Goal: Task Accomplishment & Management: Use online tool/utility

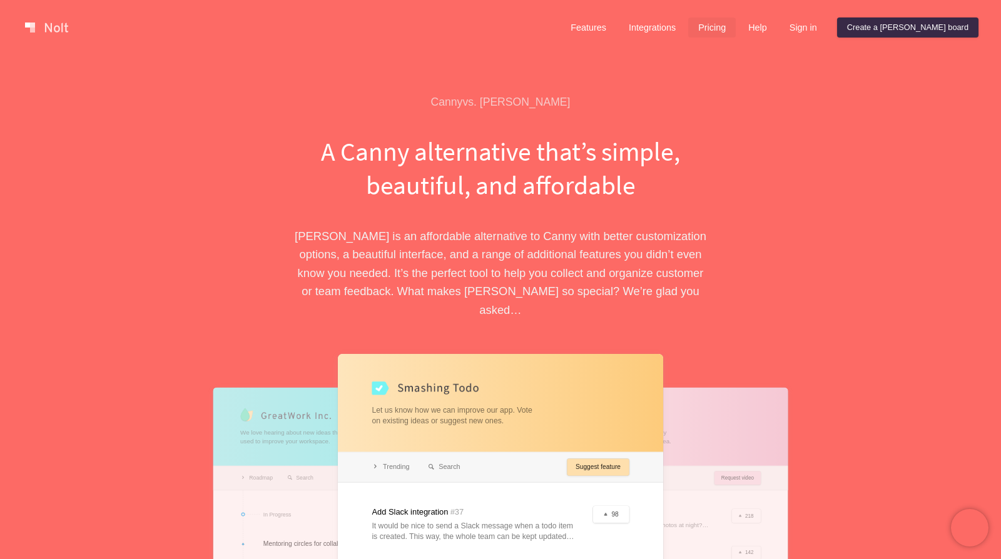
click at [736, 18] on link "Pricing" at bounding box center [712, 28] width 48 height 20
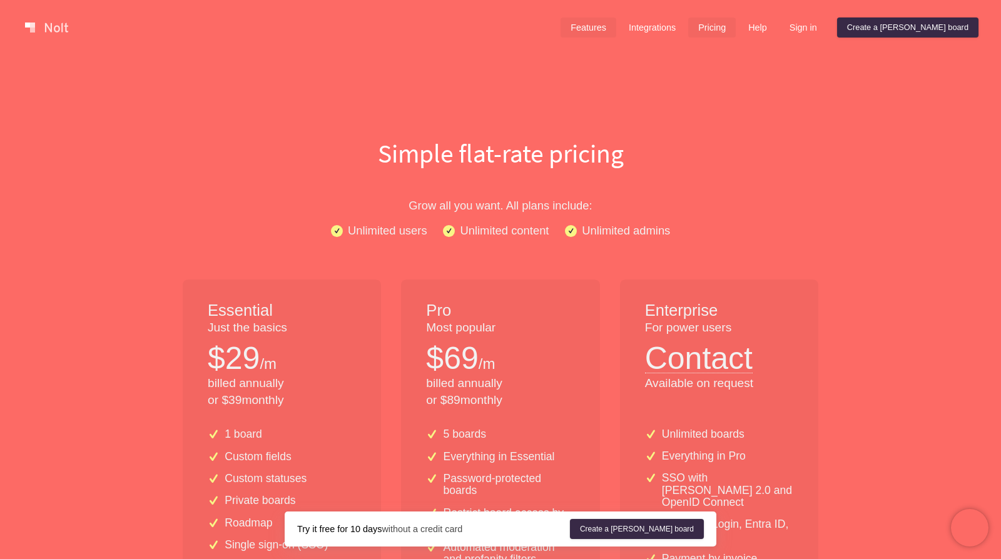
click at [616, 25] on link "Features" at bounding box center [589, 28] width 56 height 20
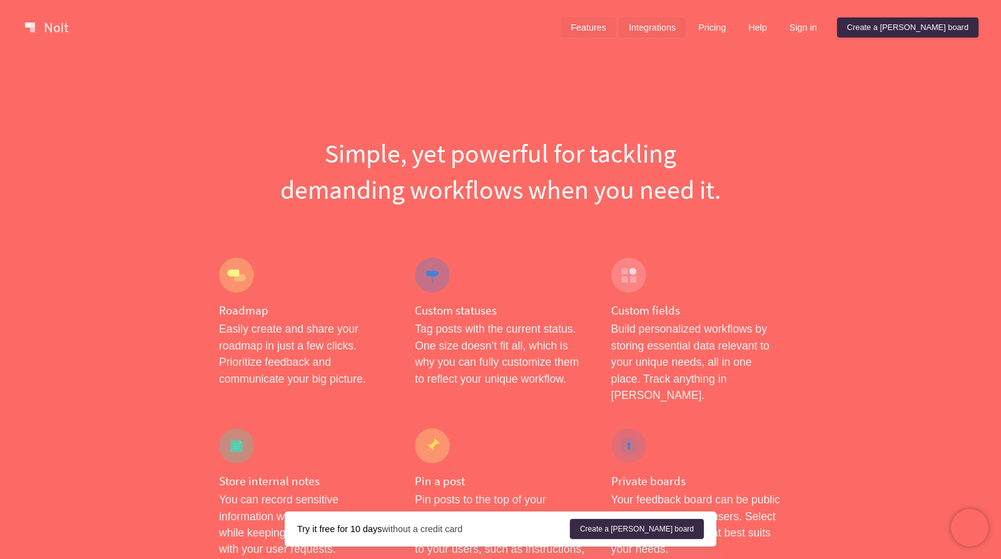
click at [686, 26] on link "Integrations" at bounding box center [652, 28] width 67 height 20
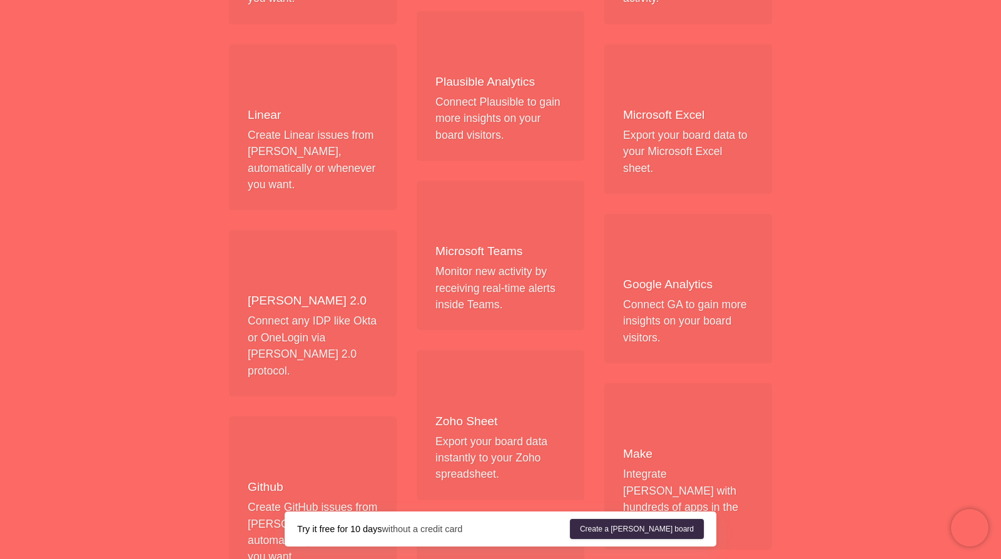
scroll to position [821, 0]
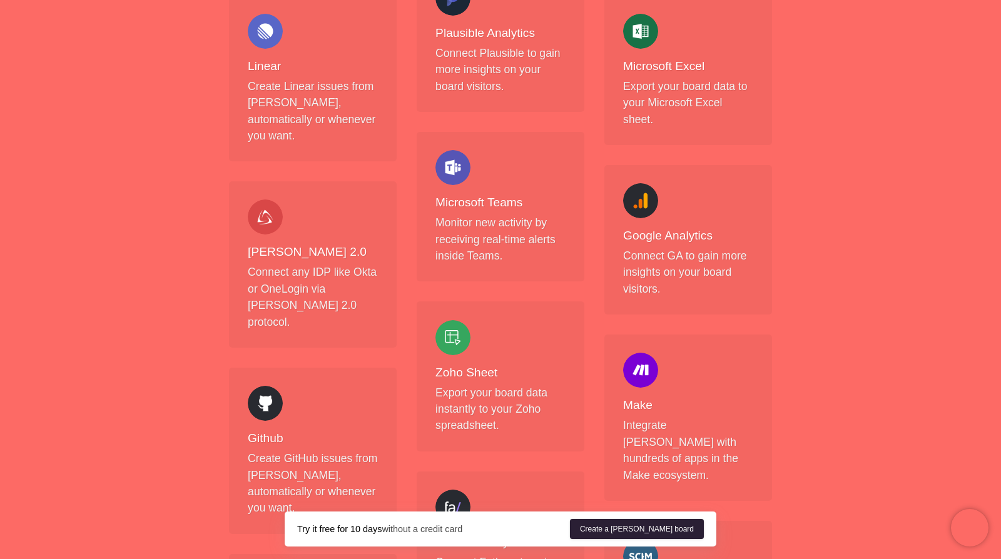
click at [661, 530] on link "Create a [PERSON_NAME] board" at bounding box center [637, 529] width 134 height 20
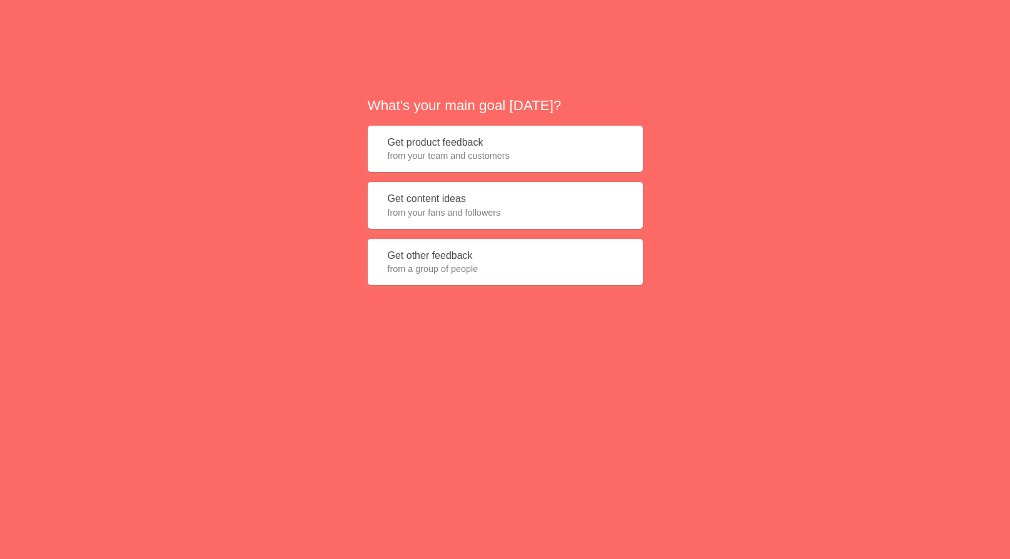
click at [422, 204] on button "Get content ideas from your fans and followers" at bounding box center [505, 205] width 275 height 47
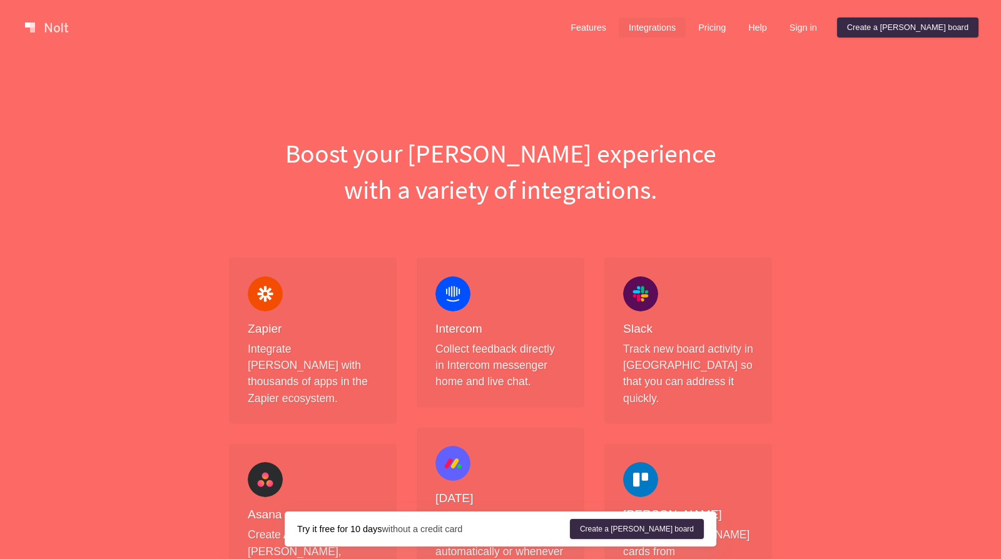
click at [635, 13] on div "Features Integrations Pricing Help Sign in Create a [PERSON_NAME] board Menu" at bounding box center [500, 27] width 1001 height 55
click at [616, 24] on link "Features" at bounding box center [589, 28] width 56 height 20
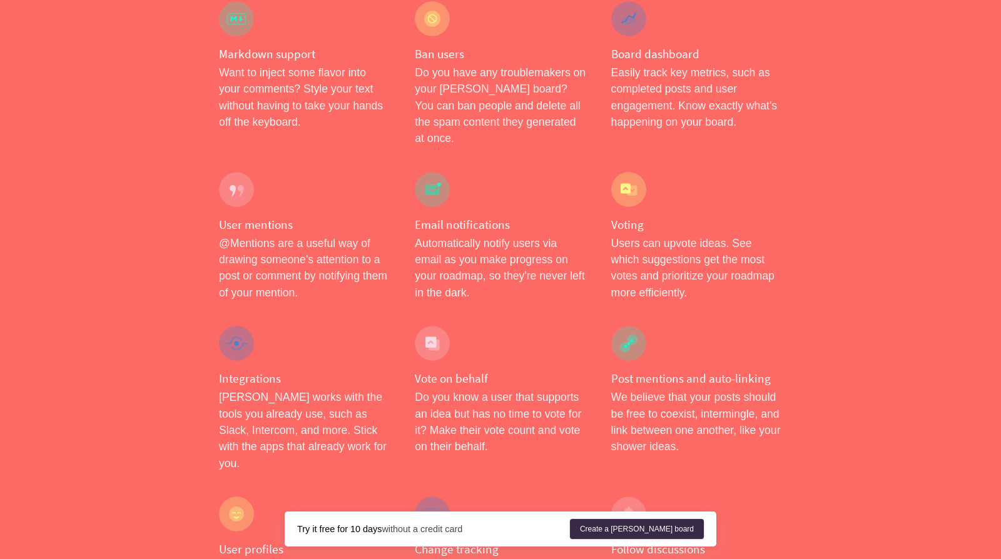
scroll to position [1920, 0]
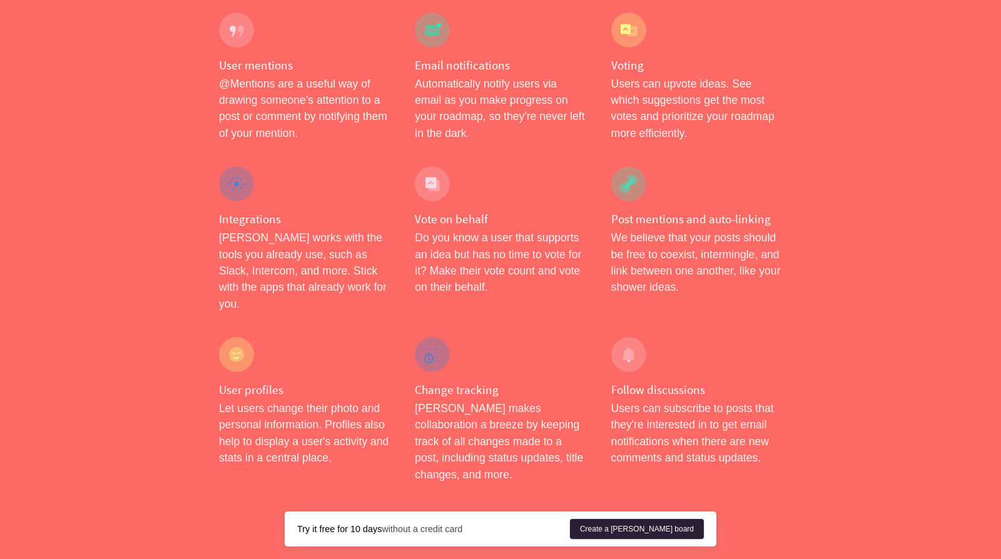
click at [637, 519] on link "Create a [PERSON_NAME] board" at bounding box center [637, 529] width 134 height 20
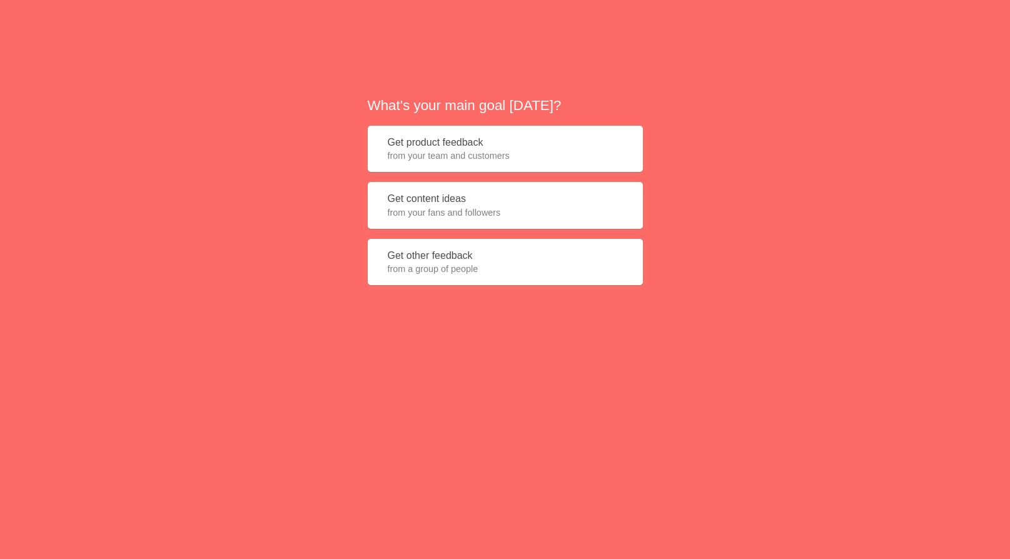
click at [410, 154] on span "from your team and customers" at bounding box center [505, 156] width 235 height 13
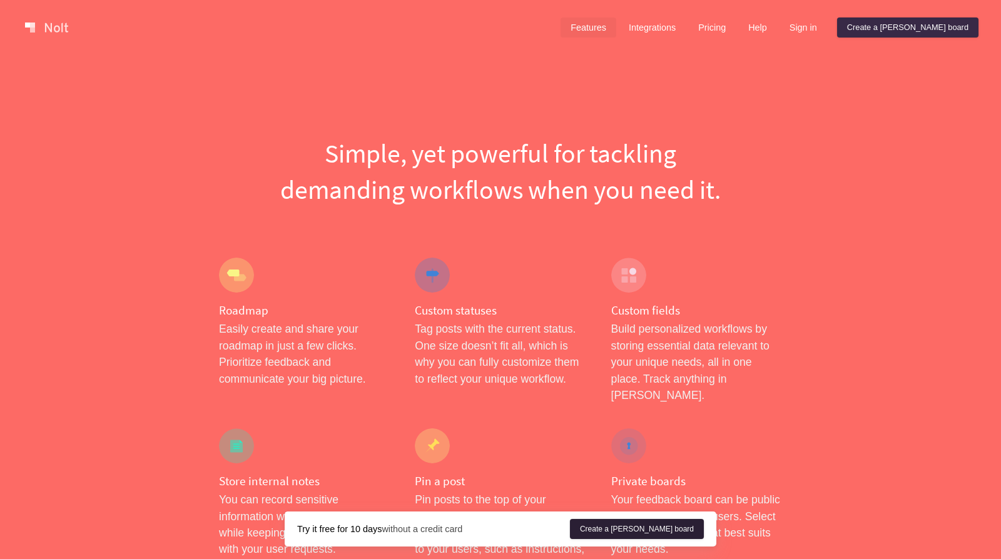
click at [655, 537] on link "Create a [PERSON_NAME] board" at bounding box center [637, 529] width 134 height 20
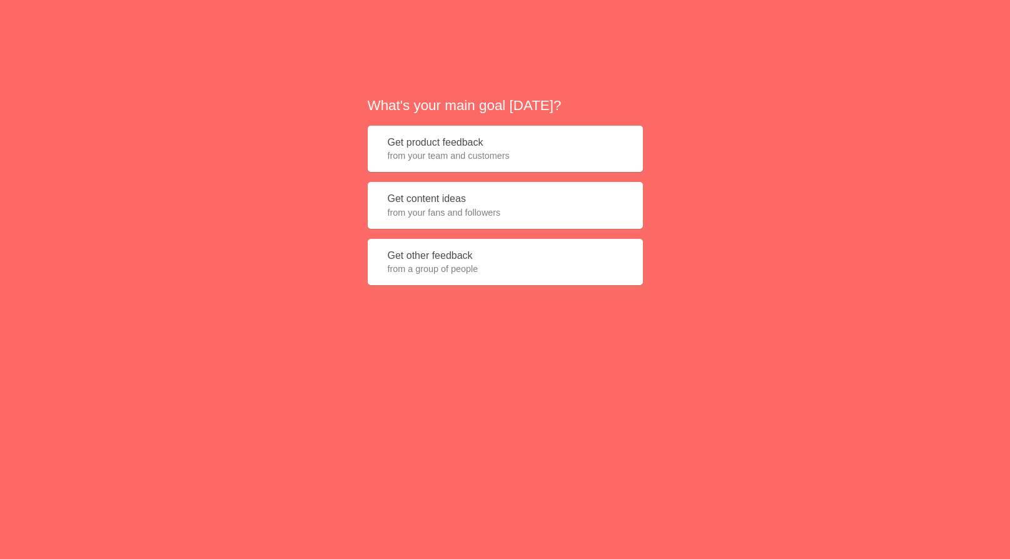
click at [459, 261] on button "Get other feedback from a group of people" at bounding box center [505, 262] width 275 height 47
